Goal: Information Seeking & Learning: Learn about a topic

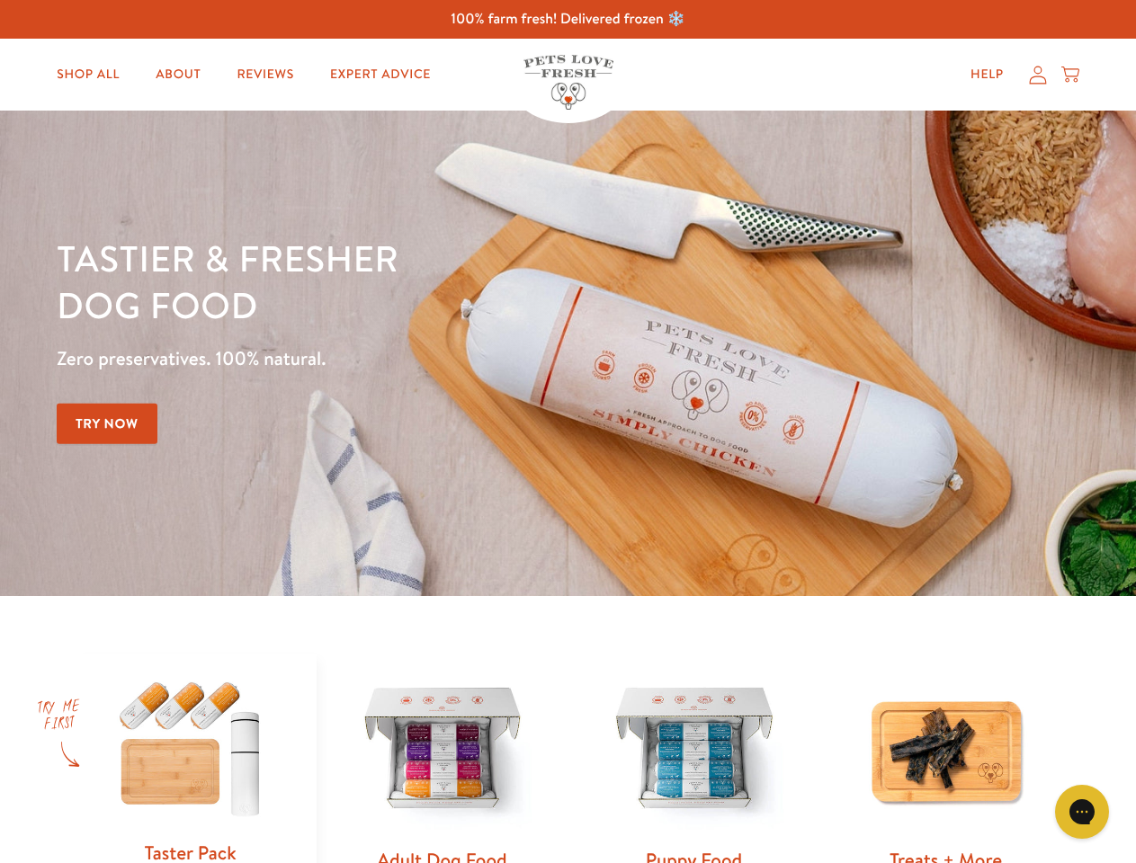
click at [568, 432] on div "Tastier & fresher dog food Zero preservatives. 100% natural. Try Now" at bounding box center [398, 353] width 682 height 237
click at [1082, 812] on icon "Gorgias live chat" at bounding box center [1081, 811] width 17 height 17
